Goal: Transaction & Acquisition: Purchase product/service

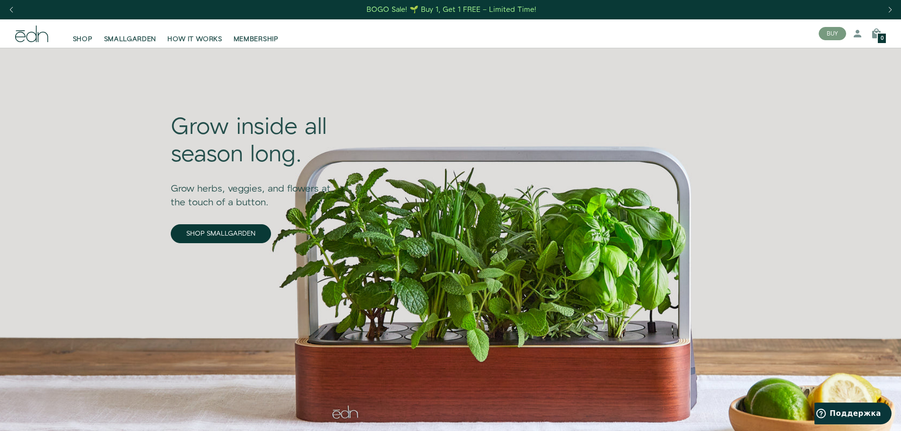
click at [407, 7] on div "BOGO Sale! 🌱 Buy 1, Get 1 FREE – Limited Time!" at bounding box center [451, 10] width 170 height 10
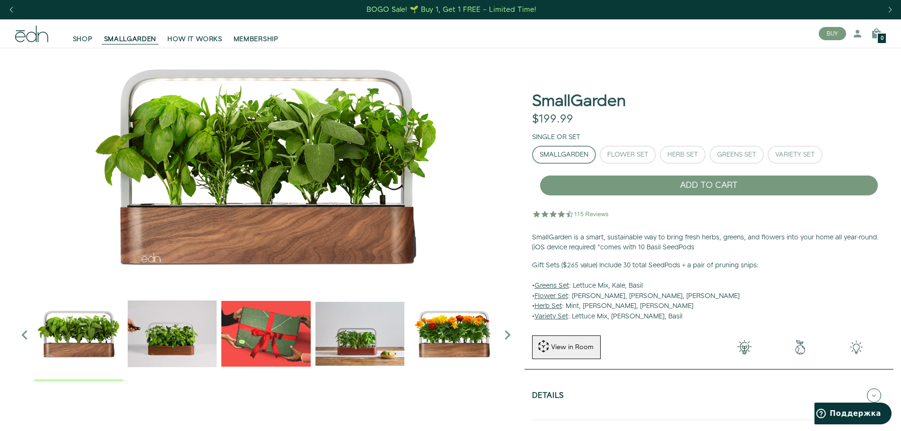
click at [548, 99] on h1 "SmallGarden" at bounding box center [579, 101] width 94 height 17
copy h1 "SmallGarden"
click at [84, 40] on span "SHOP" at bounding box center [83, 39] width 20 height 9
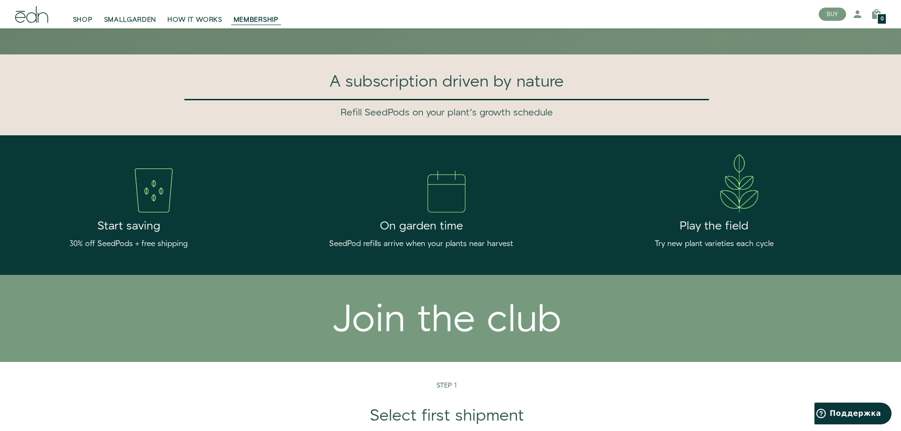
scroll to position [425, 0]
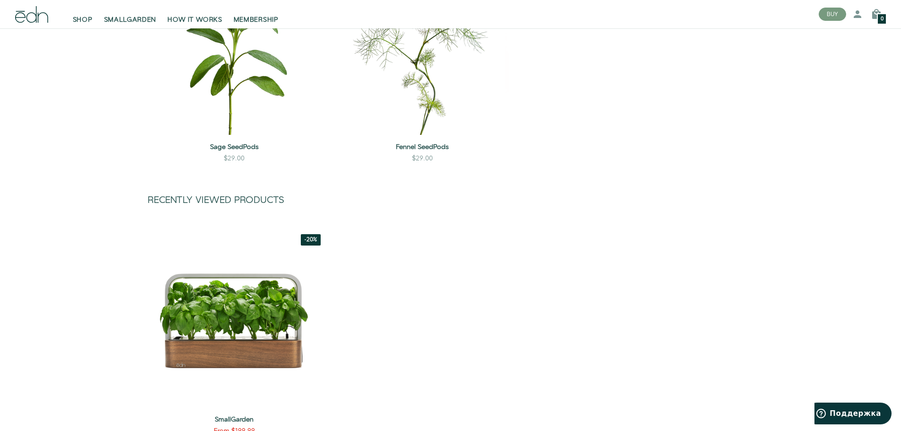
scroll to position [1276, 0]
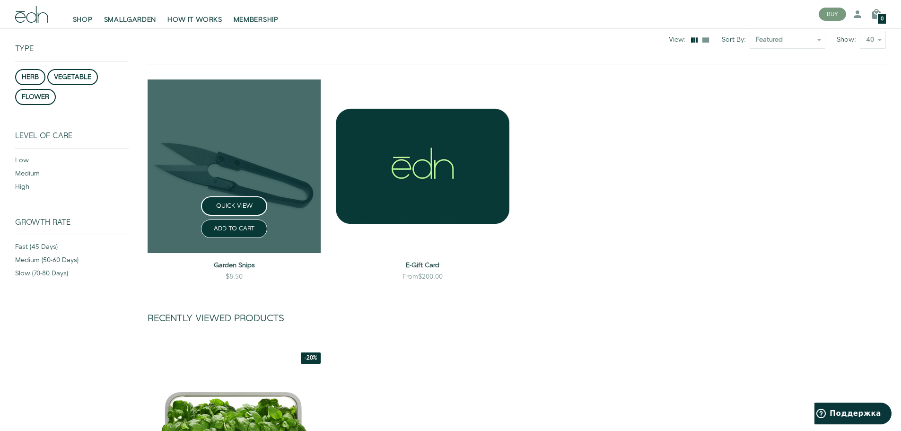
scroll to position [95, 0]
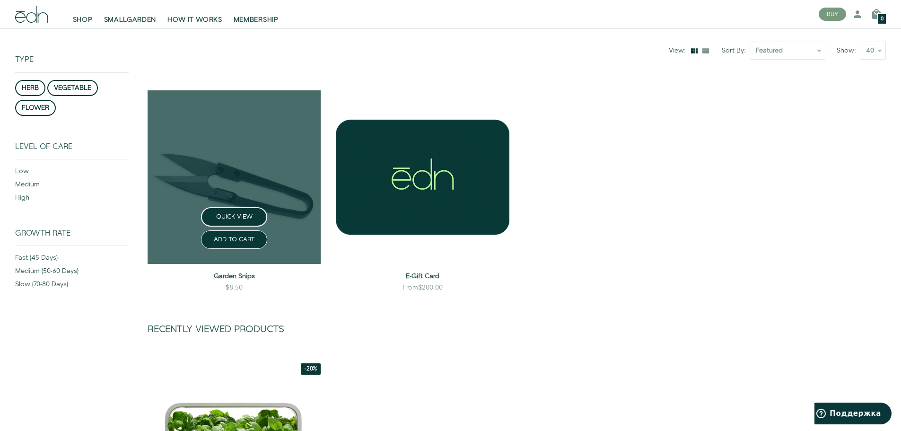
click at [272, 183] on link at bounding box center [233, 176] width 173 height 173
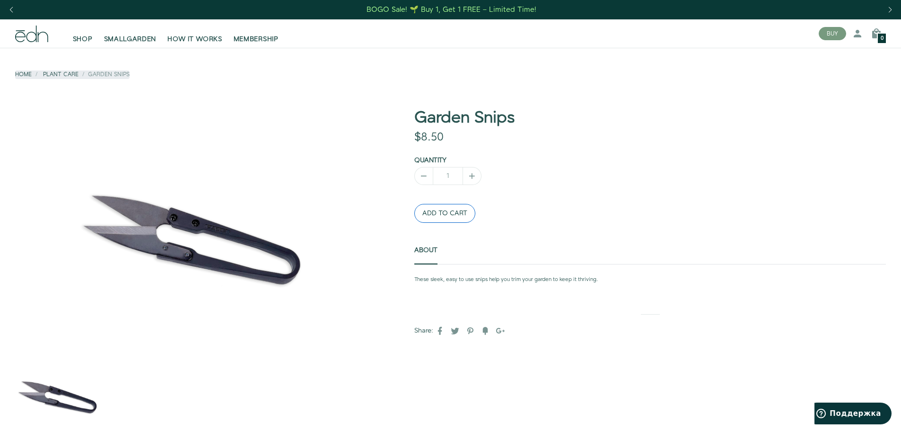
click at [455, 217] on button "ADD TO CART" at bounding box center [444, 213] width 61 height 19
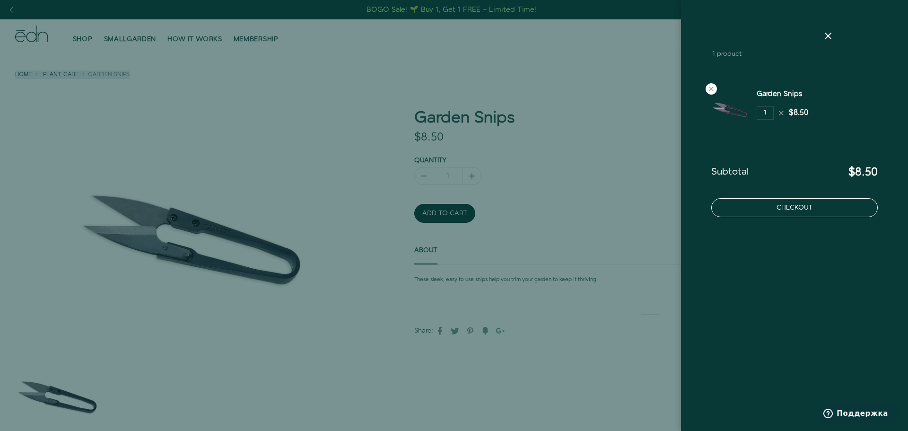
click at [773, 210] on button "Checkout" at bounding box center [794, 207] width 166 height 19
